Goal: Task Accomplishment & Management: Manage account settings

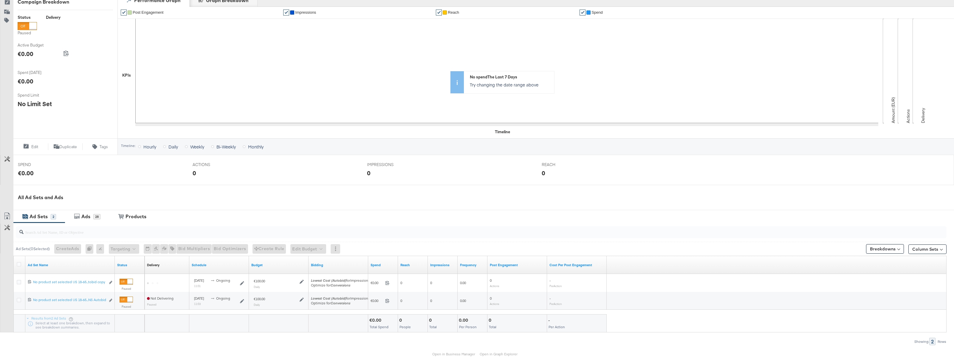
scroll to position [88, 0]
click at [87, 216] on div "Ads" at bounding box center [85, 215] width 9 height 7
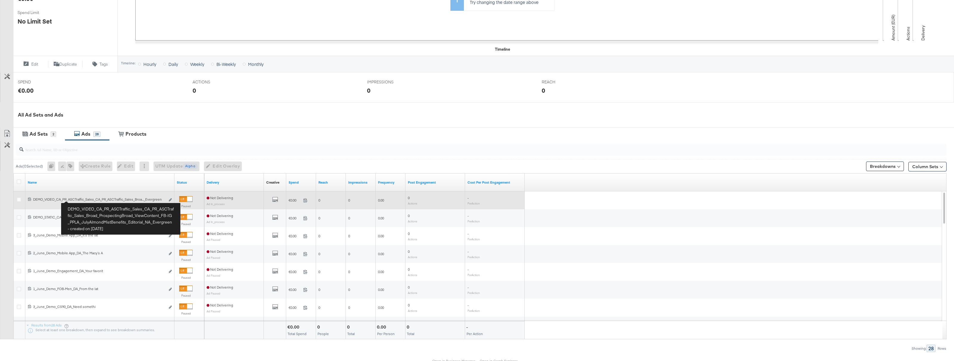
scroll to position [168, 0]
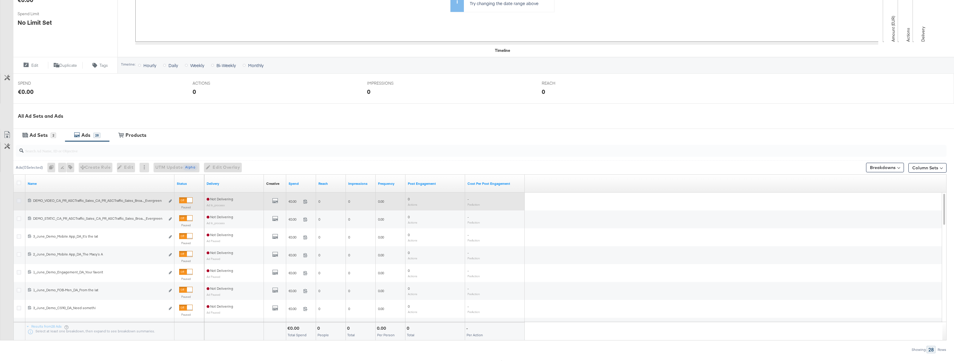
click at [20, 202] on icon at bounding box center [19, 201] width 4 height 4
click at [0, 0] on input "checkbox" at bounding box center [0, 0] width 0 height 0
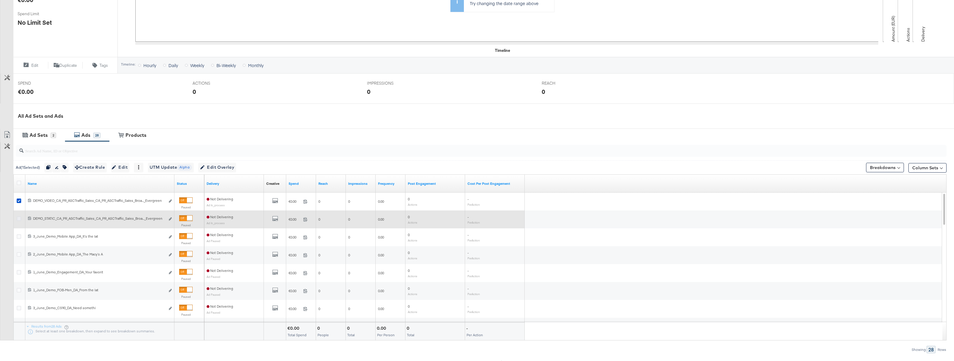
click at [18, 218] on icon at bounding box center [19, 219] width 4 height 4
click at [0, 0] on input "checkbox" at bounding box center [0, 0] width 0 height 0
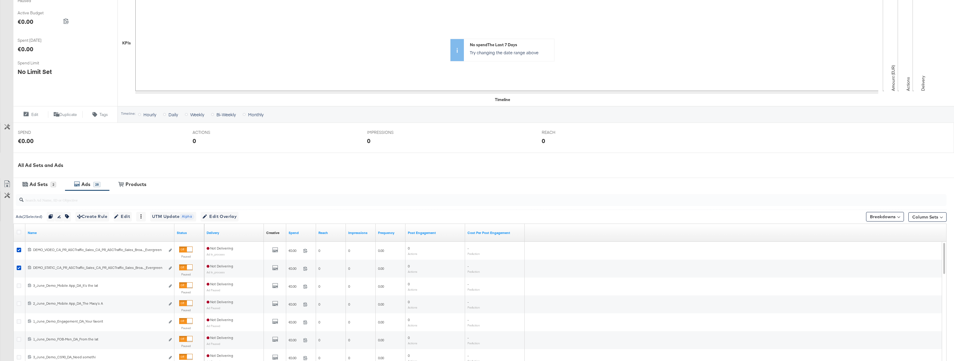
scroll to position [202, 0]
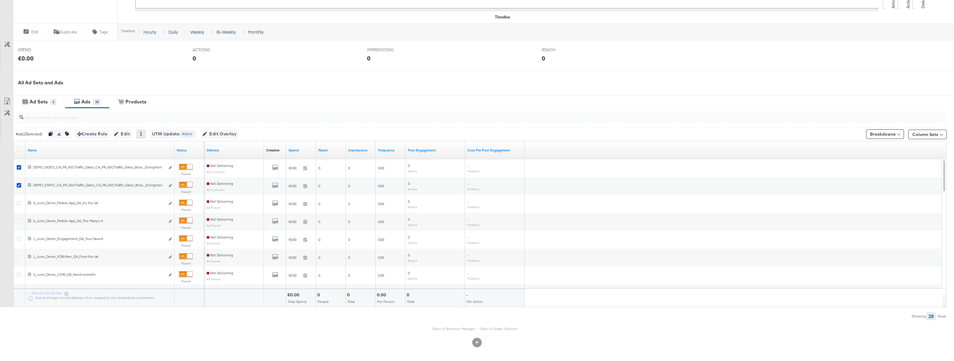
click at [143, 135] on icon at bounding box center [141, 134] width 4 height 4
click at [160, 162] on div "Delete" at bounding box center [162, 163] width 33 height 10
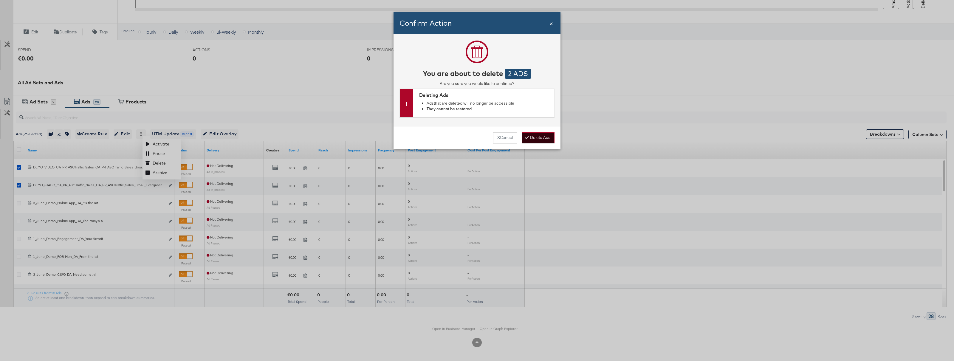
click at [545, 140] on button "Delete Ads" at bounding box center [538, 137] width 33 height 11
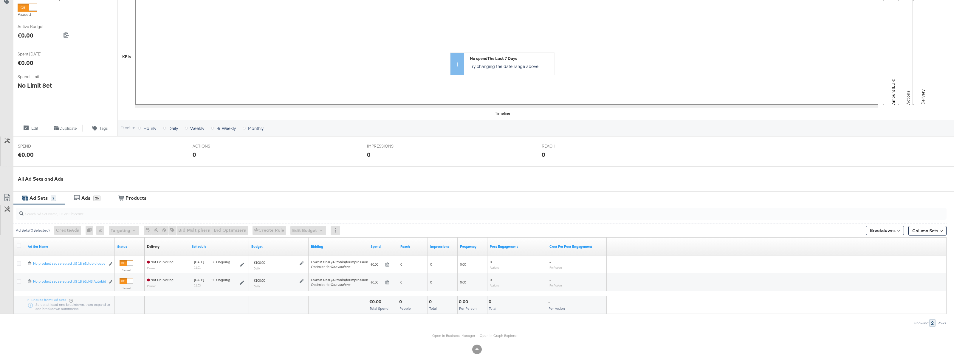
scroll to position [106, 0]
click at [97, 198] on div "26" at bounding box center [96, 197] width 7 height 5
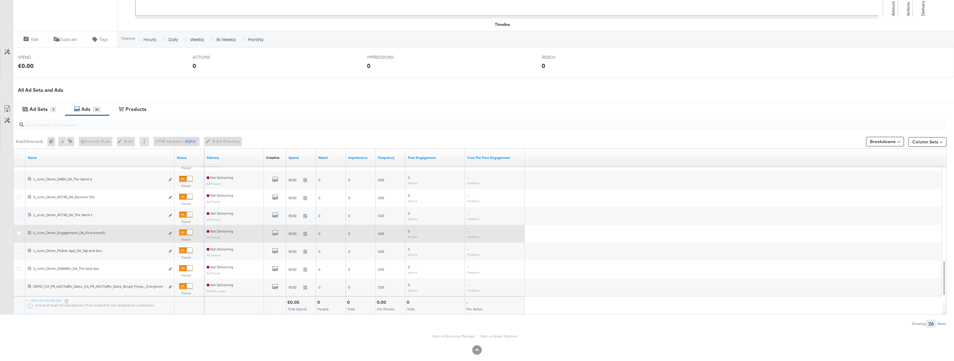
scroll to position [202, 0]
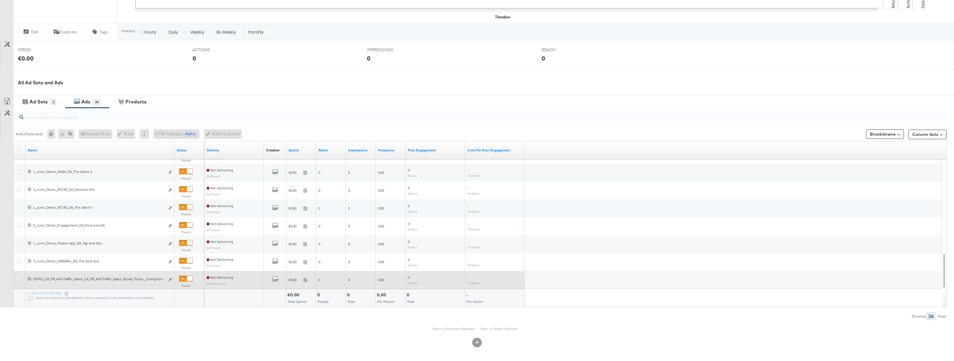
click at [20, 279] on icon at bounding box center [19, 279] width 4 height 4
click at [0, 0] on input "checkbox" at bounding box center [0, 0] width 0 height 0
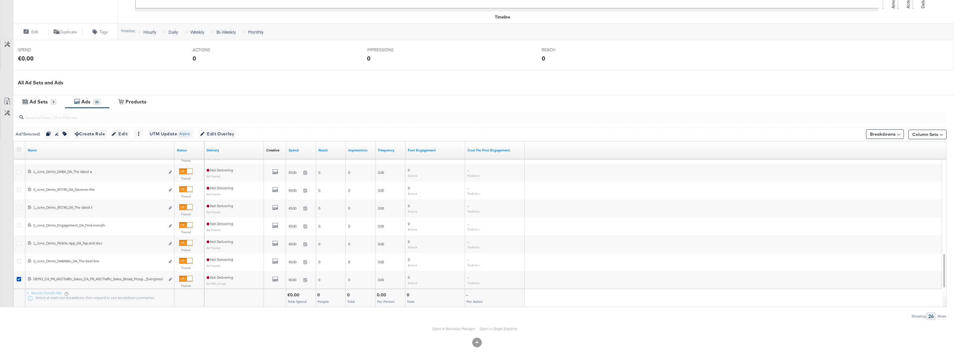
click at [20, 149] on icon at bounding box center [19, 149] width 4 height 4
click at [0, 0] on input "checkbox" at bounding box center [0, 0] width 0 height 0
click at [145, 136] on icon at bounding box center [143, 134] width 4 height 4
click at [163, 162] on div "Delete" at bounding box center [164, 163] width 33 height 10
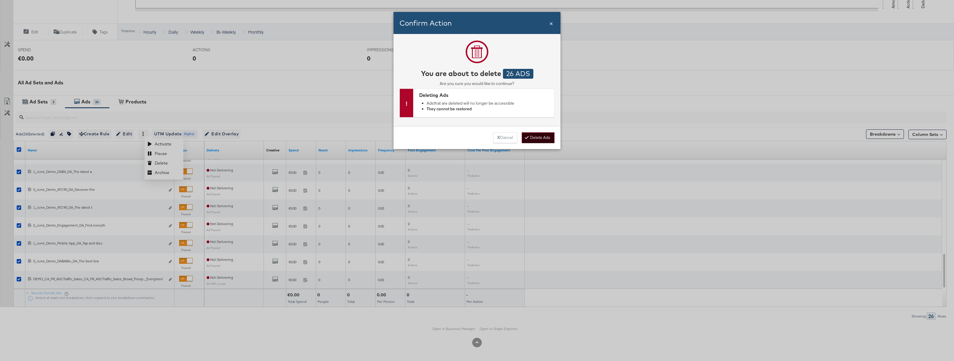
click at [541, 137] on button "Delete Ads" at bounding box center [538, 137] width 33 height 11
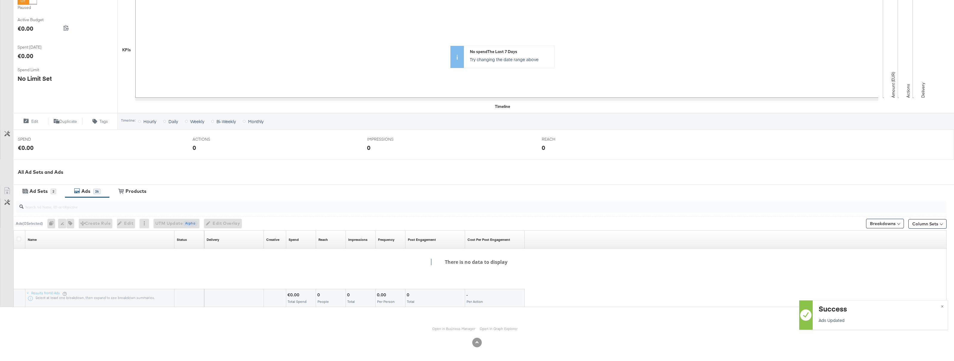
scroll to position [112, 0]
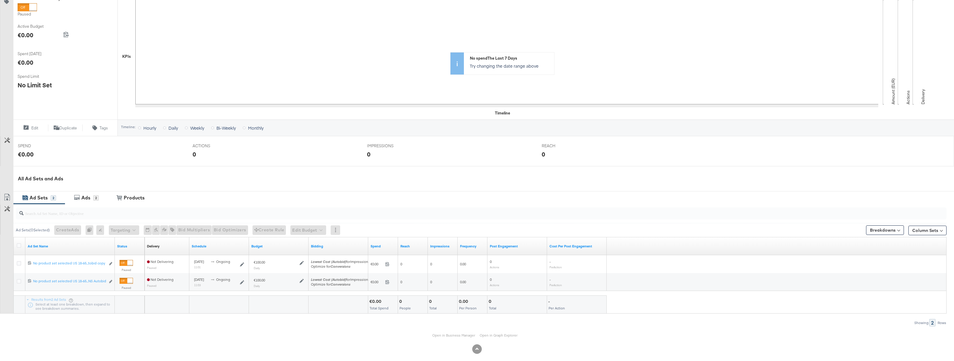
scroll to position [112, 0]
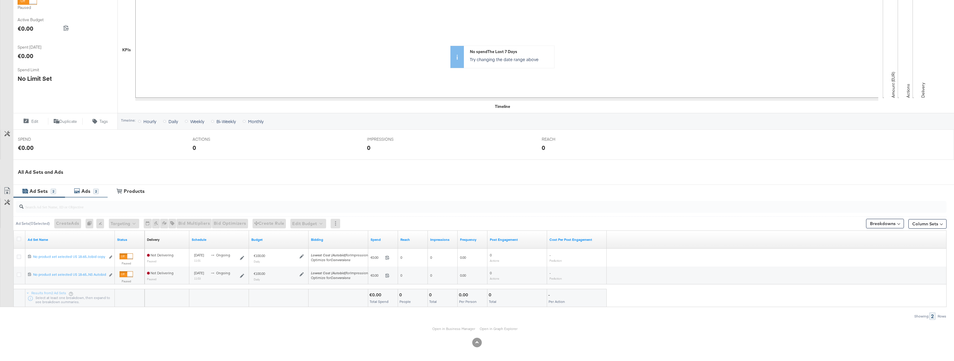
click at [87, 191] on div "Ads" at bounding box center [85, 191] width 9 height 7
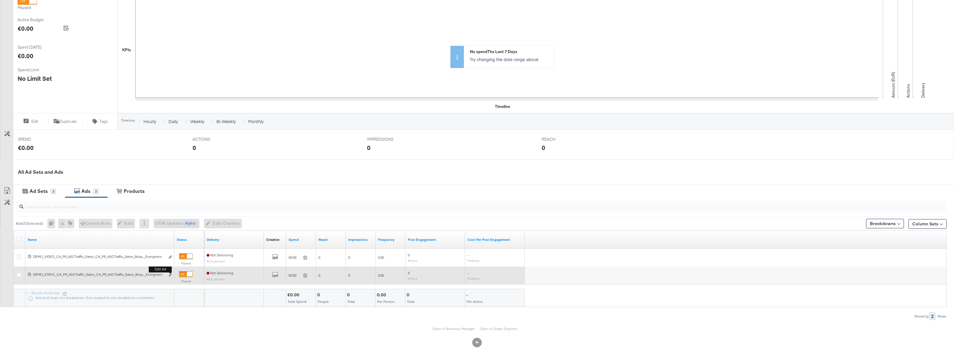
click at [169, 276] on div "Edit ad" at bounding box center [168, 275] width 7 height 6
click at [171, 276] on icon "link" at bounding box center [170, 274] width 3 height 3
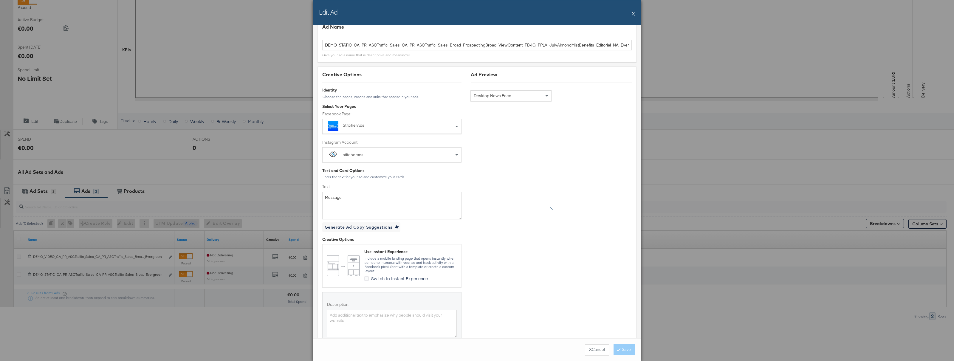
scroll to position [0, 0]
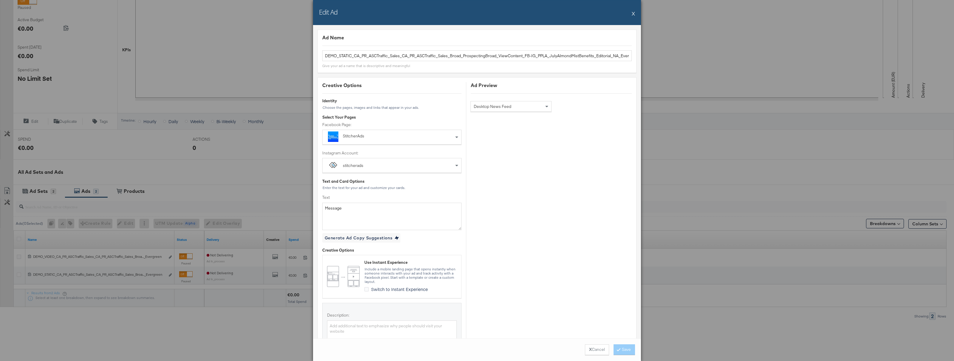
click at [632, 15] on button "X" at bounding box center [633, 13] width 3 height 12
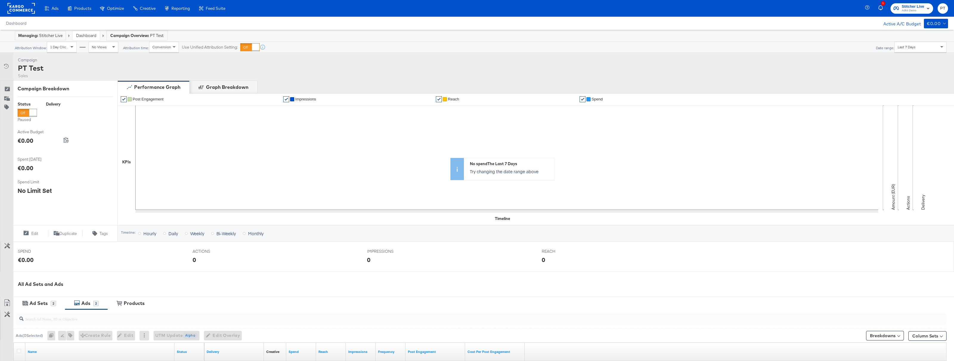
click at [22, 10] on rect at bounding box center [20, 8] width 27 height 11
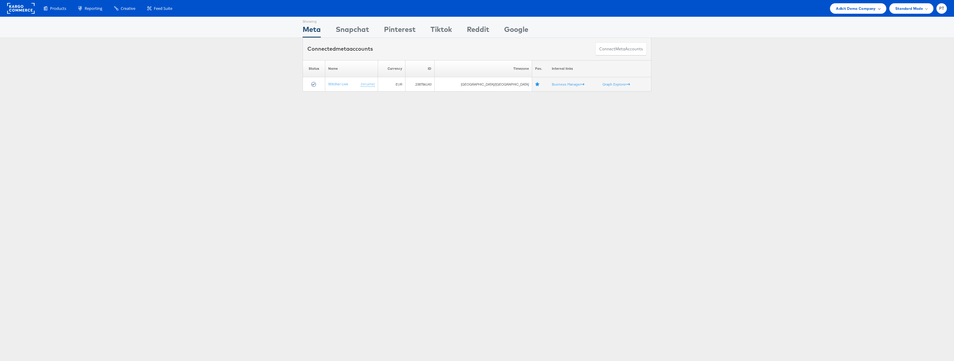
click at [876, 10] on div "Adkit Demo Company" at bounding box center [858, 8] width 44 height 6
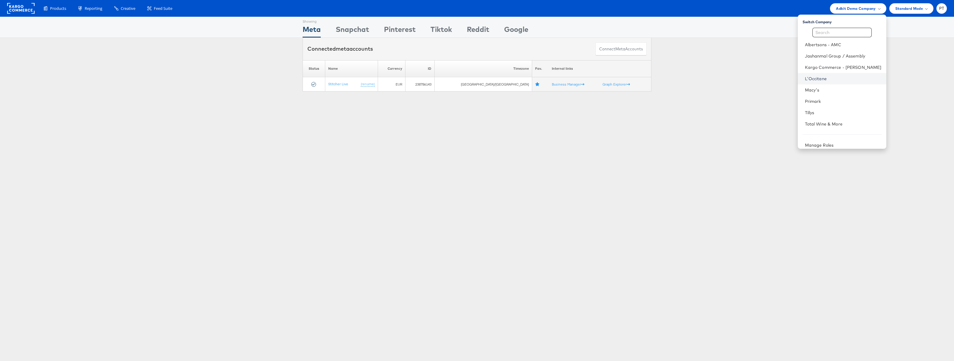
click at [829, 78] on link "L'Occitane" at bounding box center [843, 79] width 77 height 6
